Goal: Transaction & Acquisition: Purchase product/service

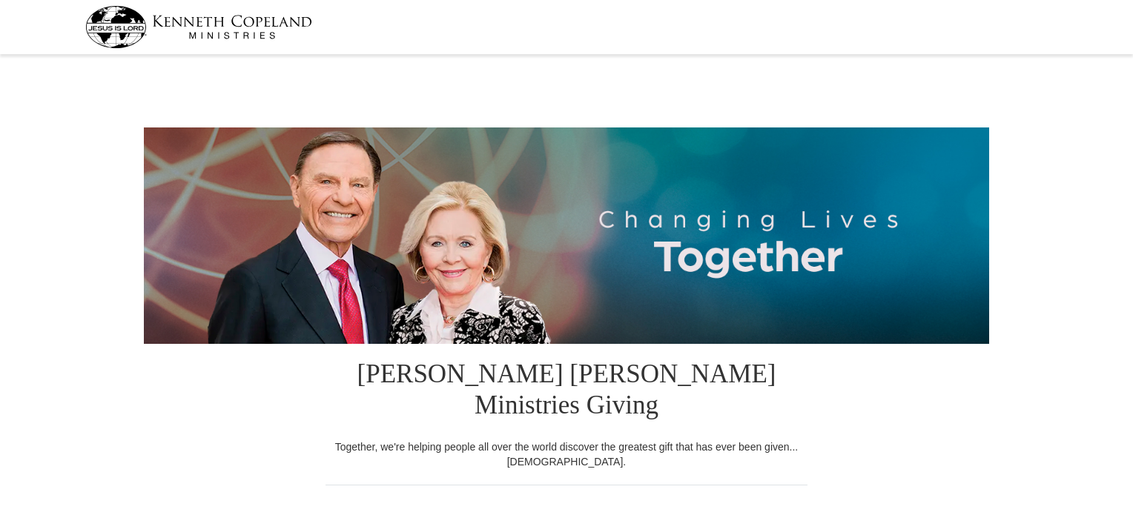
select select "[GEOGRAPHIC_DATA]"
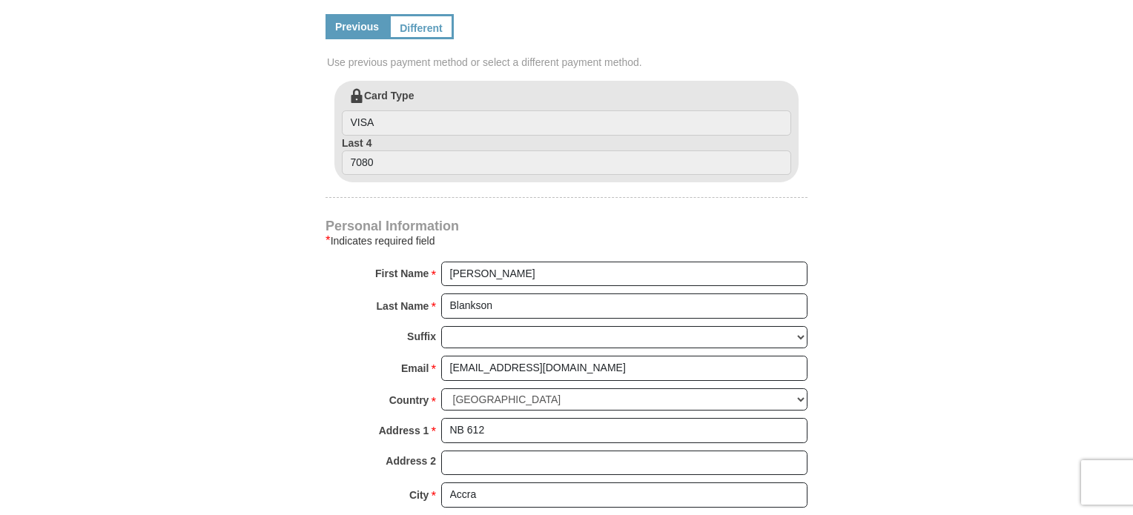
scroll to position [898, 0]
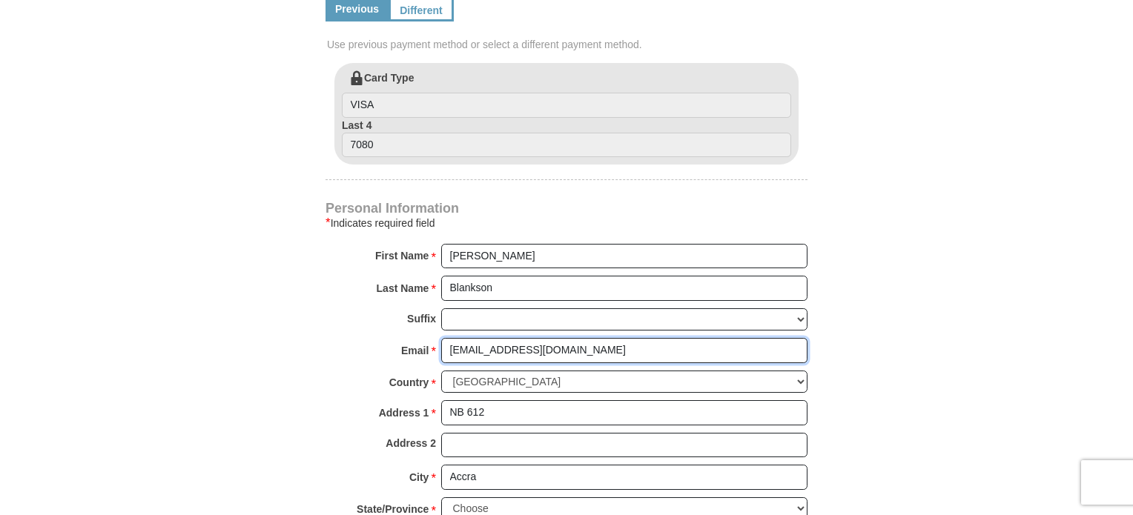
click at [608, 338] on input "[EMAIL_ADDRESS][DOMAIN_NAME]" at bounding box center [624, 350] width 366 height 25
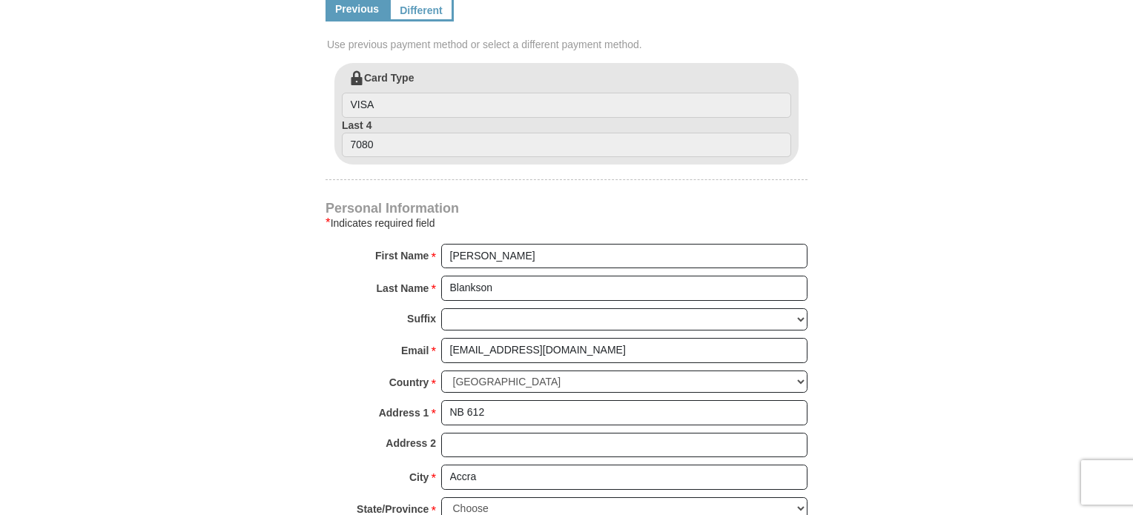
click at [920, 281] on form "[PERSON_NAME] [PERSON_NAME] Ministries Giving Together, we're helping people al…" at bounding box center [566, 114] width 845 height 1776
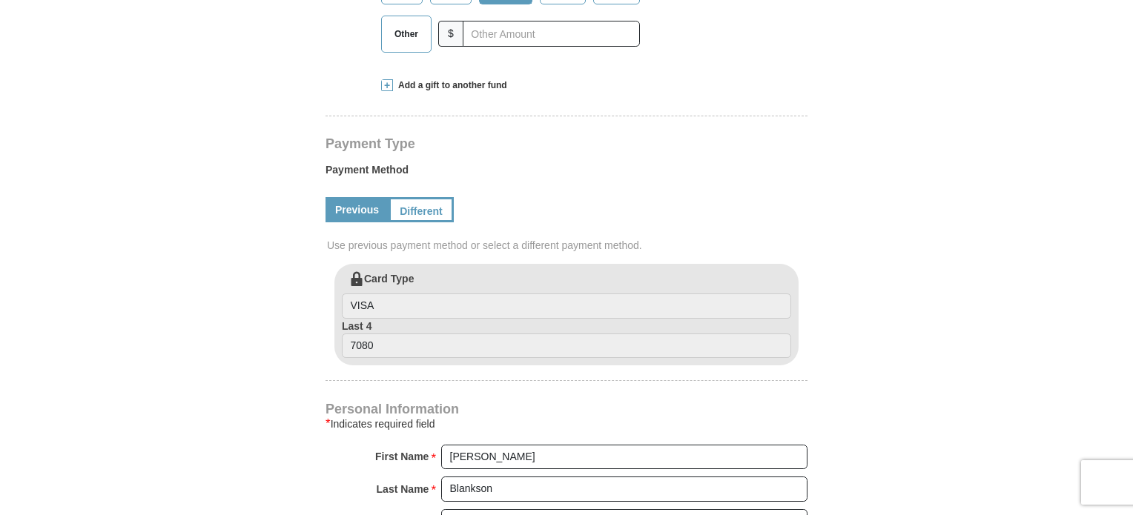
scroll to position [676, 0]
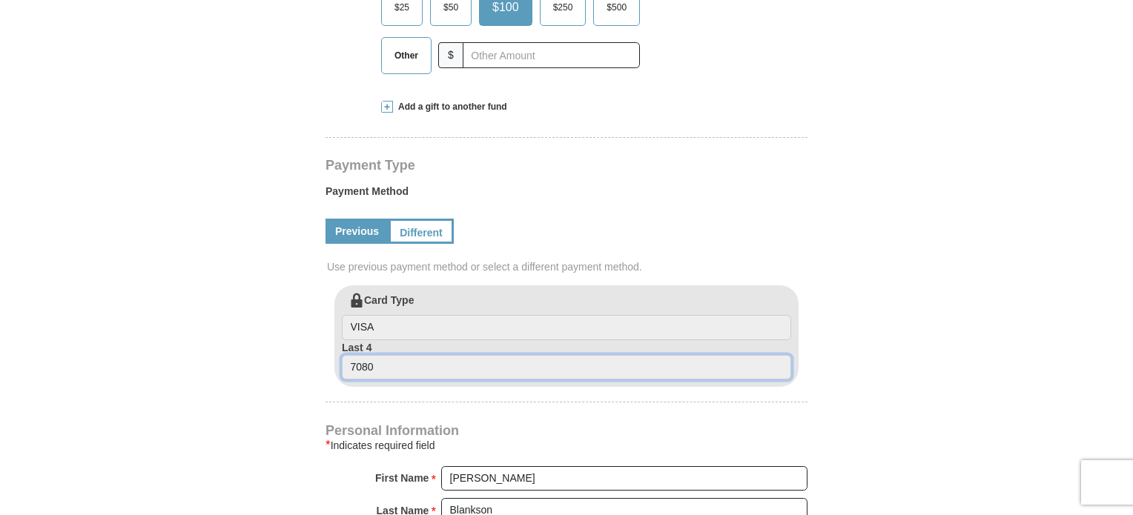
click at [409, 355] on input "7080" at bounding box center [566, 367] width 449 height 25
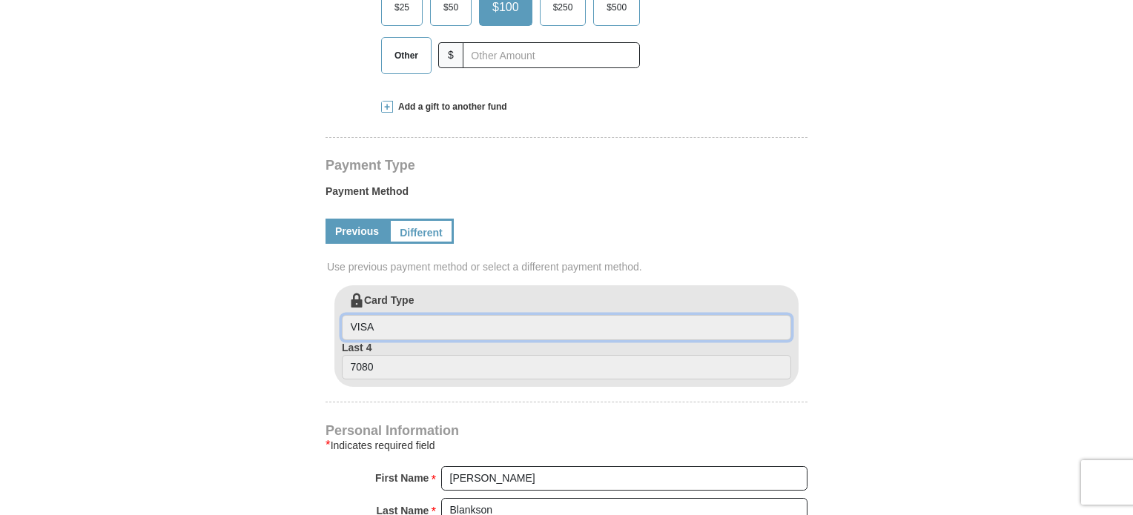
click at [388, 315] on input "VISA" at bounding box center [566, 327] width 449 height 25
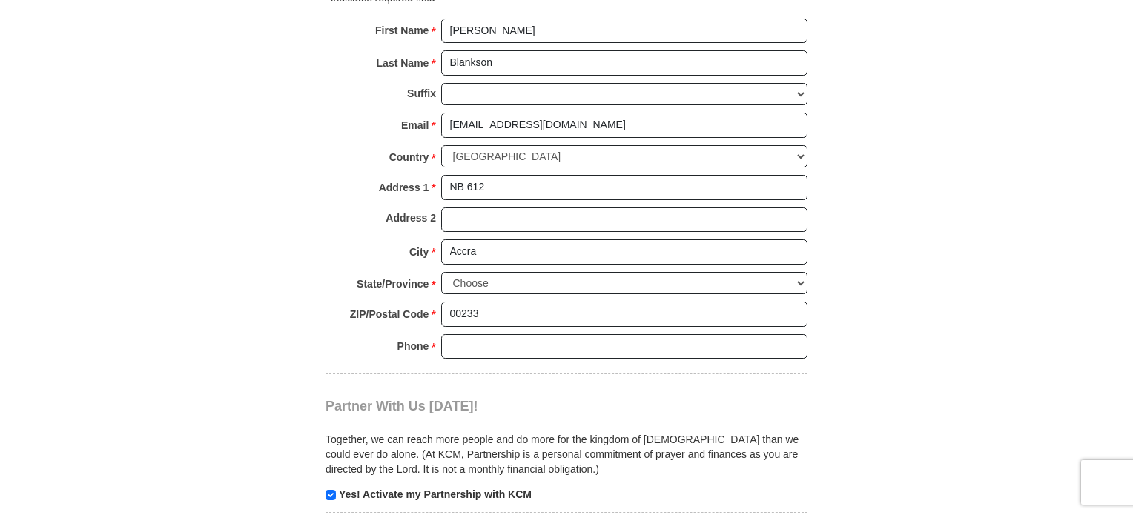
scroll to position [898, 0]
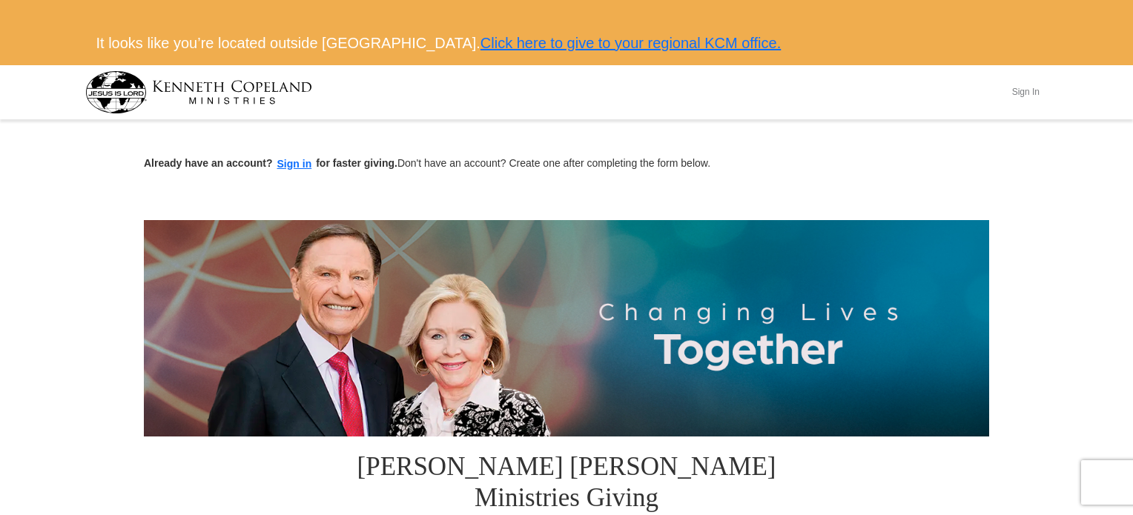
click at [1017, 94] on button "Sign In" at bounding box center [1025, 92] width 44 height 23
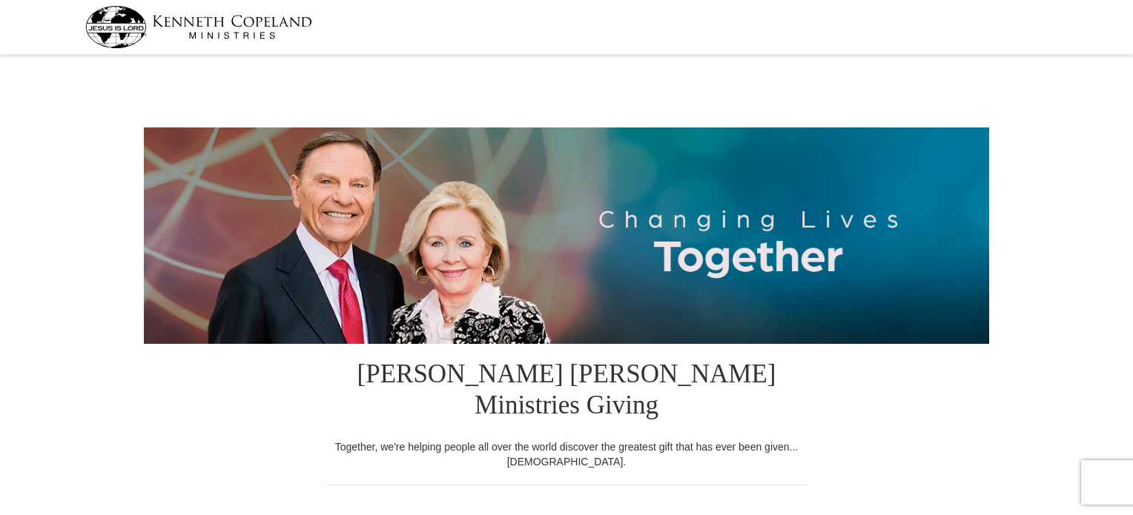
select select "[GEOGRAPHIC_DATA]"
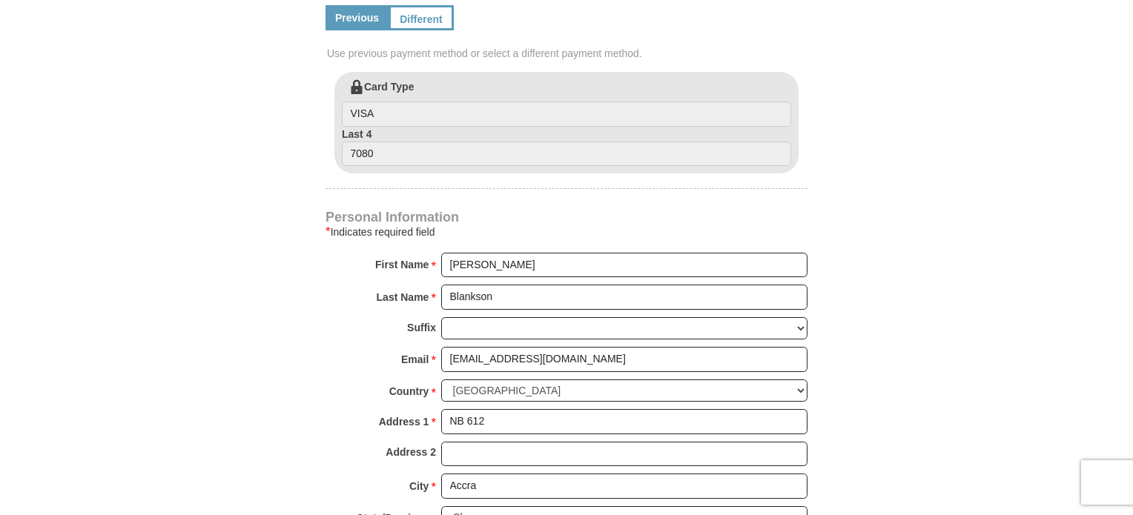
scroll to position [815, 0]
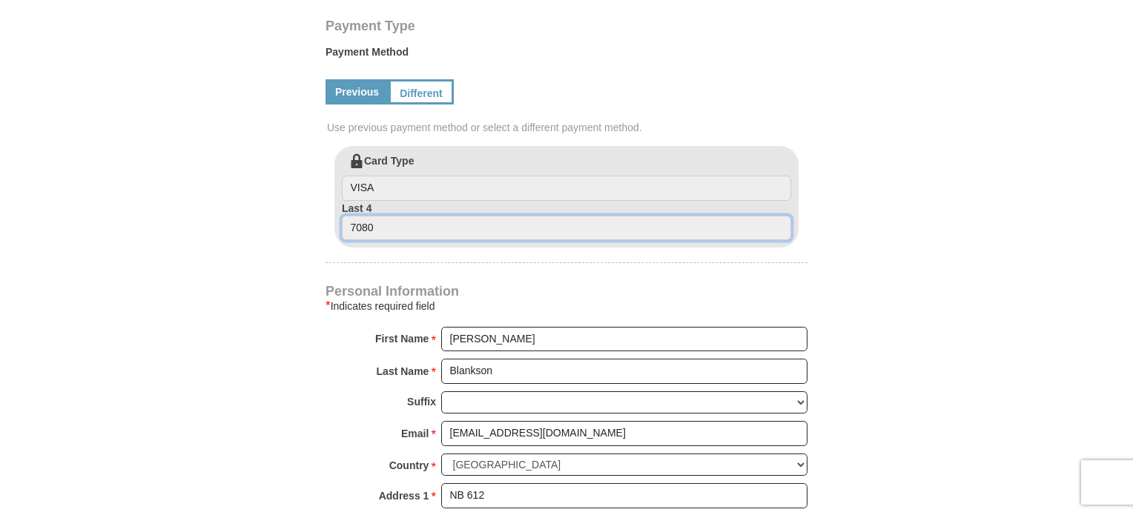
click at [386, 216] on input "7080" at bounding box center [566, 228] width 449 height 25
click at [412, 216] on input "7080" at bounding box center [566, 228] width 449 height 25
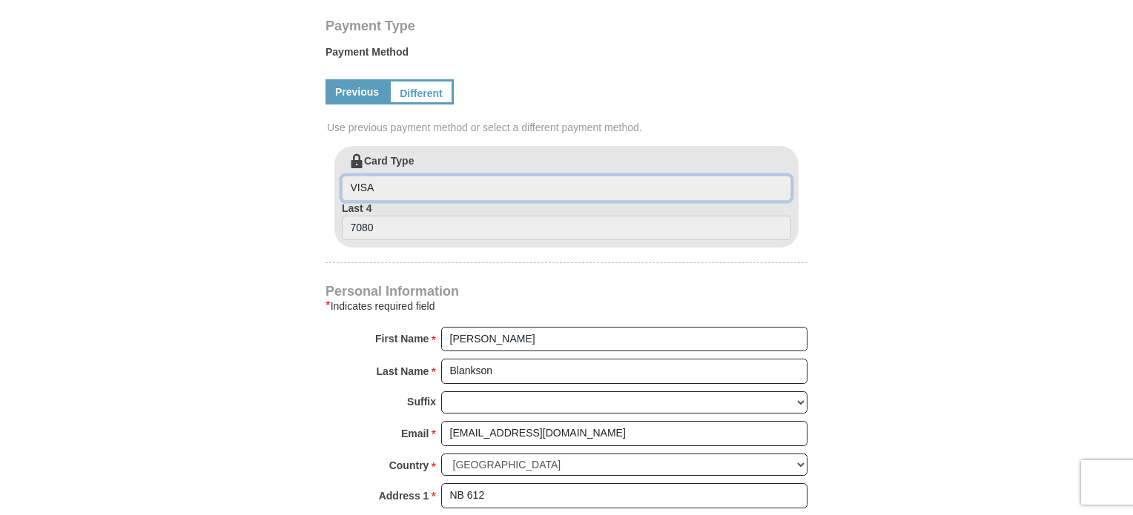
click at [421, 176] on input "VISA" at bounding box center [566, 188] width 449 height 25
click at [424, 176] on input "VISA" at bounding box center [566, 188] width 449 height 25
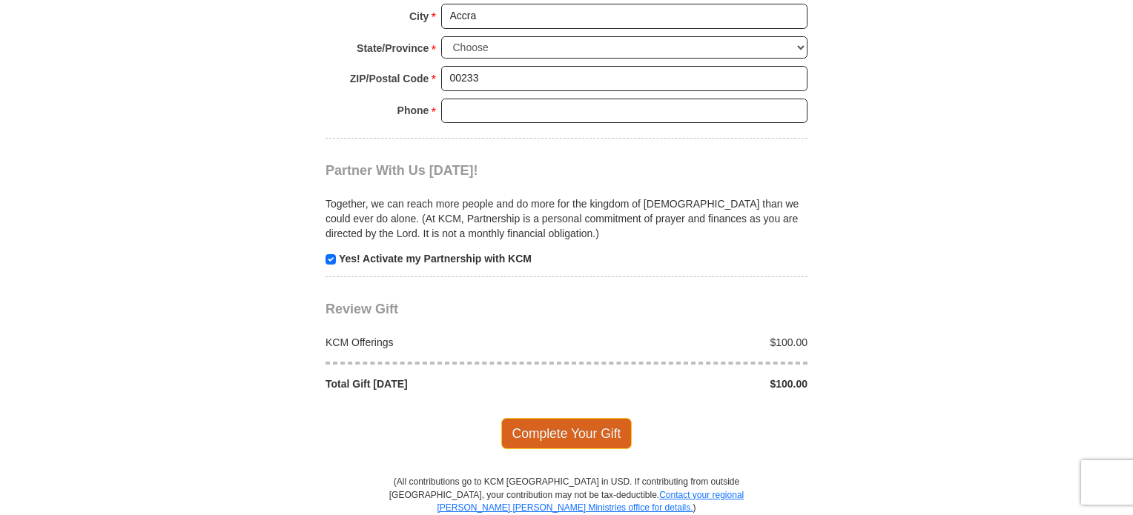
scroll to position [1334, 0]
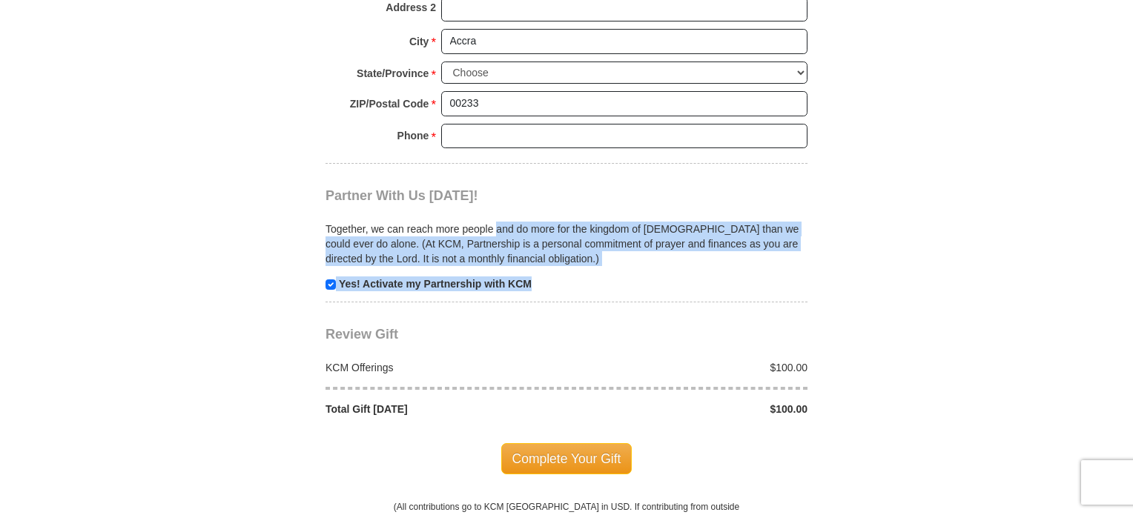
drag, startPoint x: 497, startPoint y: 197, endPoint x: 774, endPoint y: 235, distance: 279.1
click at [774, 235] on div "Together, we can reach more people and do more for the kingdom of God than we c…" at bounding box center [566, 247] width 482 height 87
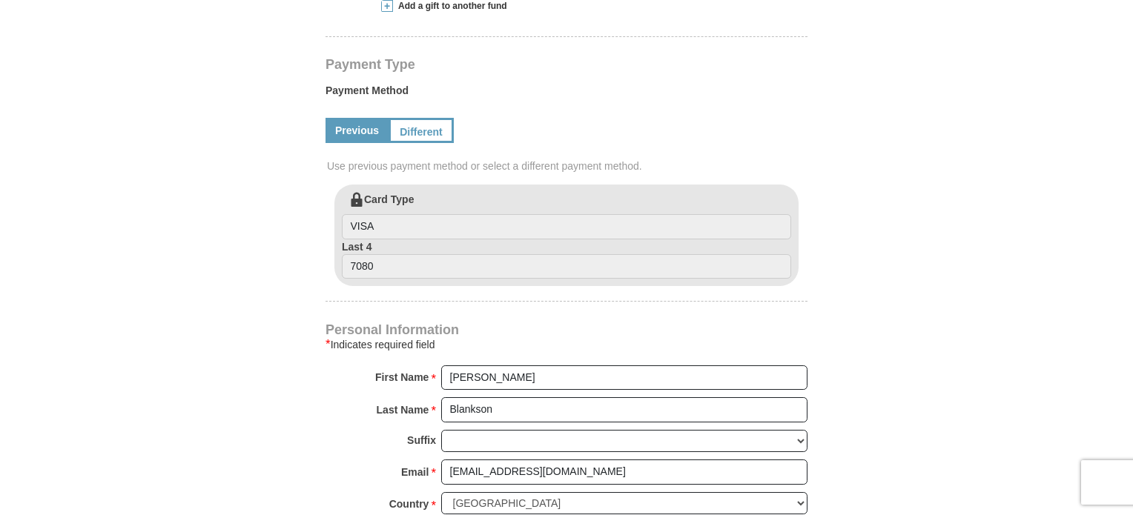
scroll to position [593, 0]
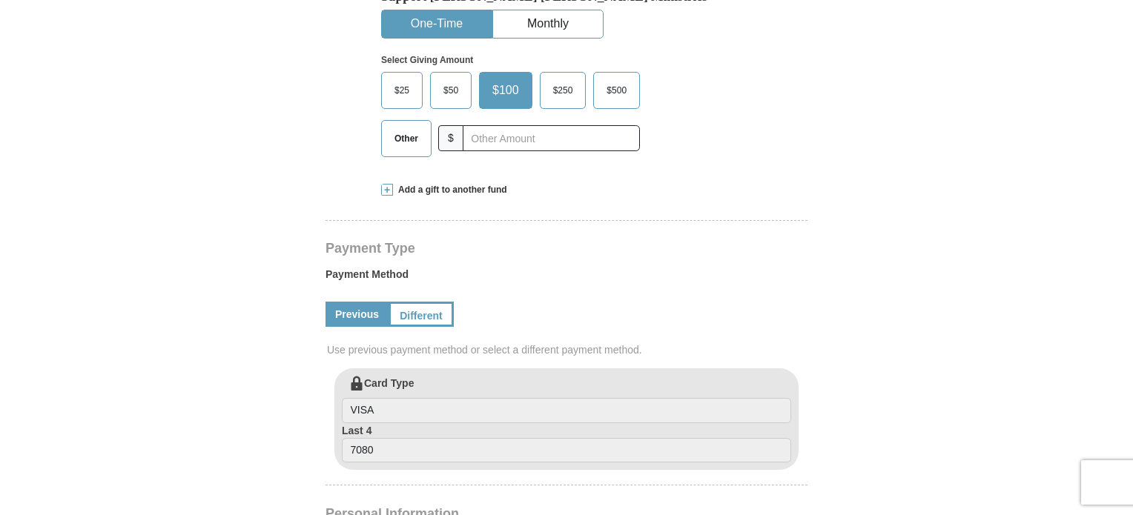
click at [458, 79] on span "$50" at bounding box center [451, 90] width 30 height 22
click at [0, 0] on input "$50" at bounding box center [0, 0] width 0 height 0
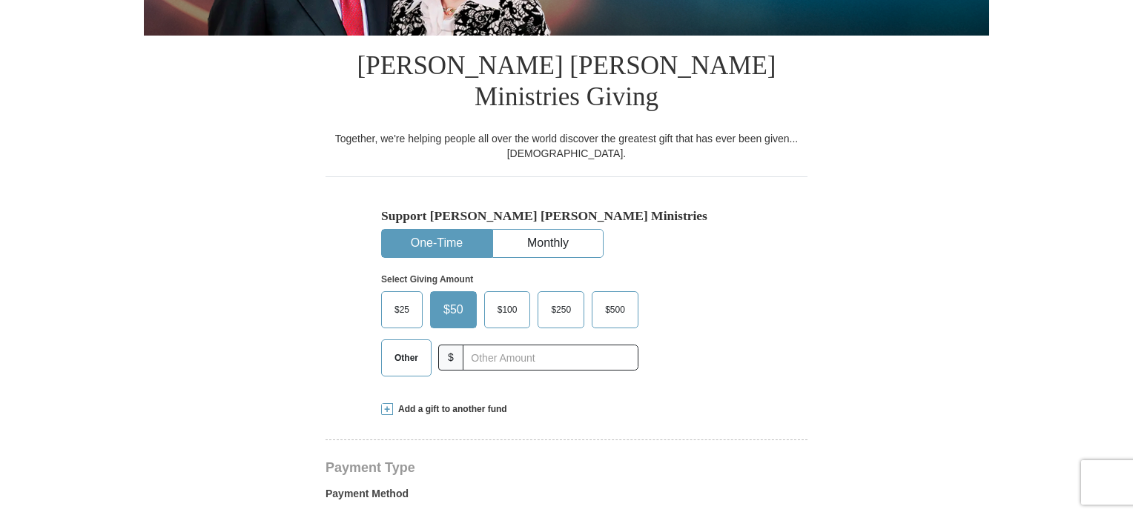
scroll to position [297, 0]
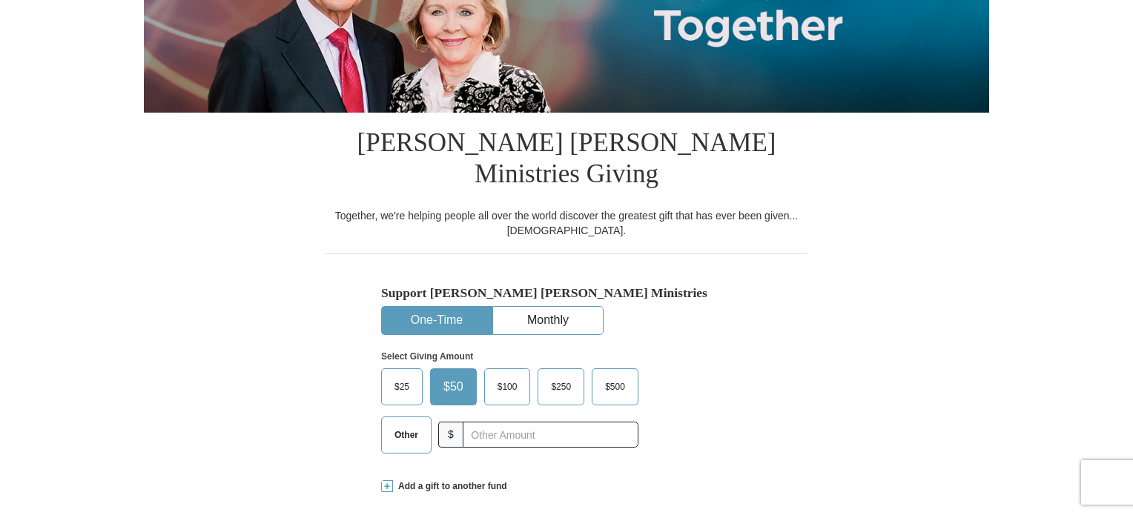
click at [414, 376] on span "$25" at bounding box center [402, 387] width 30 height 22
click at [0, 0] on input "$25" at bounding box center [0, 0] width 0 height 0
click at [454, 376] on span "$50" at bounding box center [456, 387] width 30 height 22
click at [0, 0] on input "$50" at bounding box center [0, 0] width 0 height 0
click at [549, 307] on button "Monthly" at bounding box center [548, 320] width 110 height 27
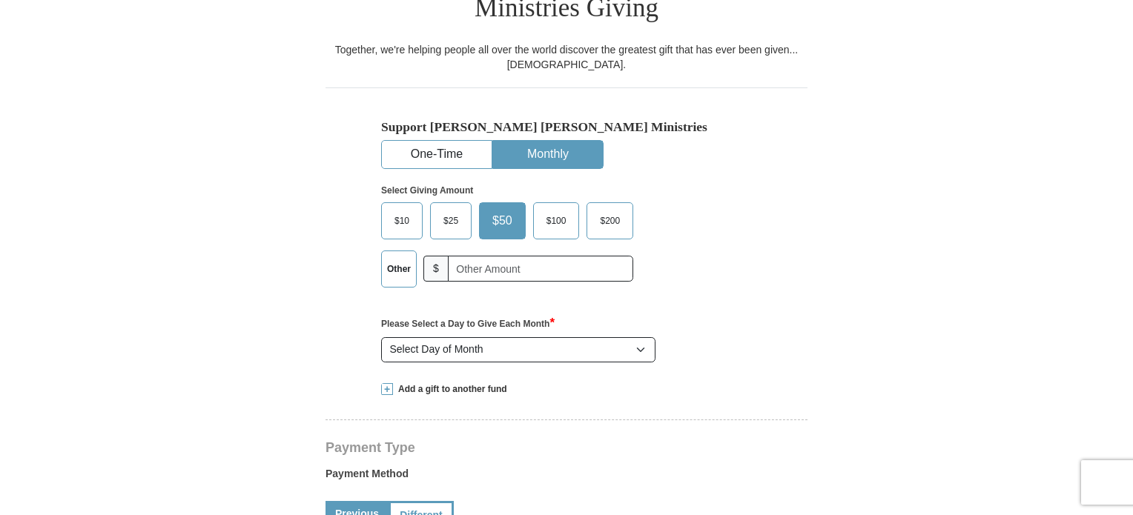
scroll to position [445, 0]
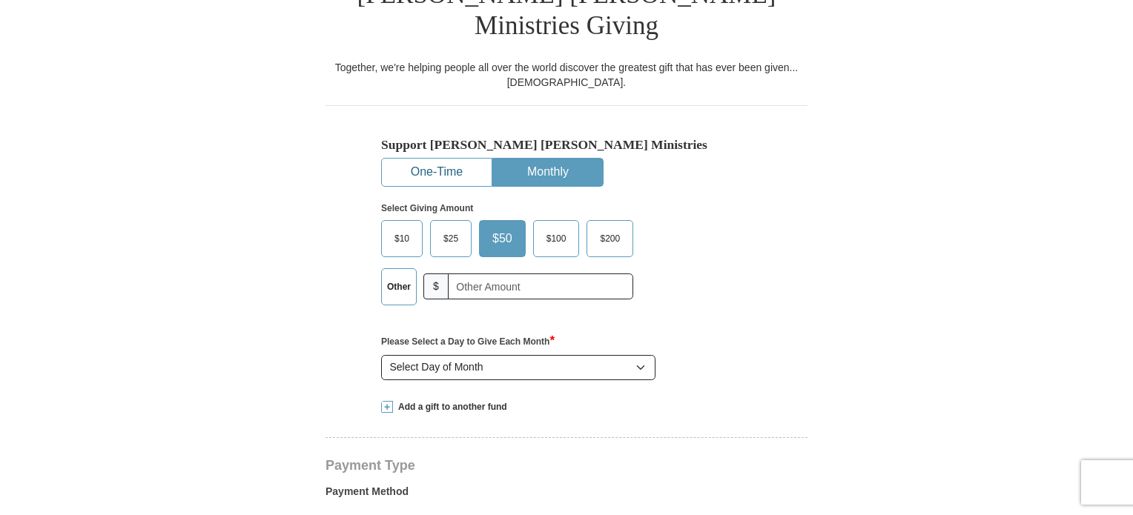
click at [460, 159] on button "One-Time" at bounding box center [437, 172] width 110 height 27
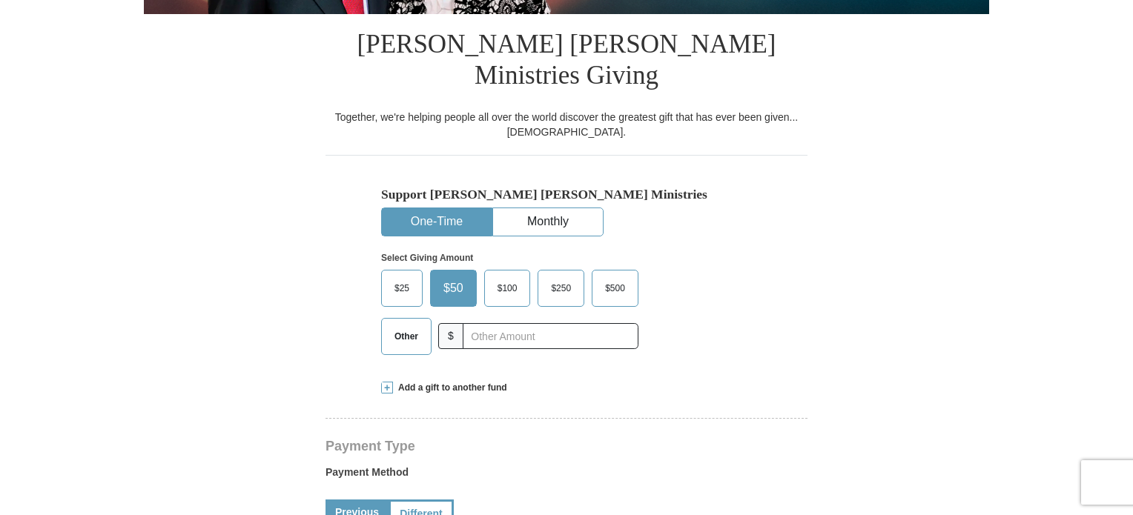
scroll to position [371, 0]
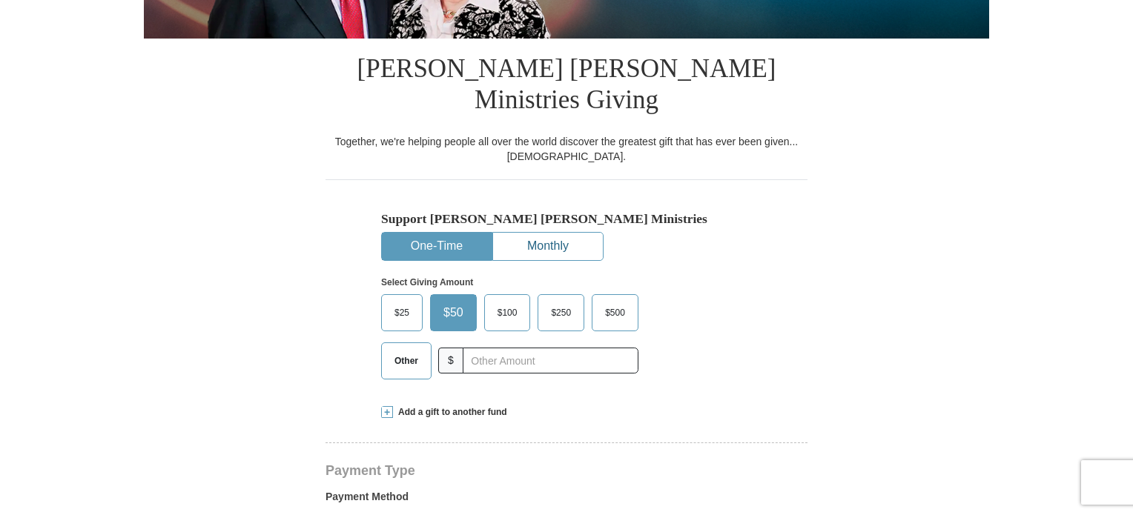
click at [546, 233] on button "Monthly" at bounding box center [548, 246] width 110 height 27
